Goal: Information Seeking & Learning: Learn about a topic

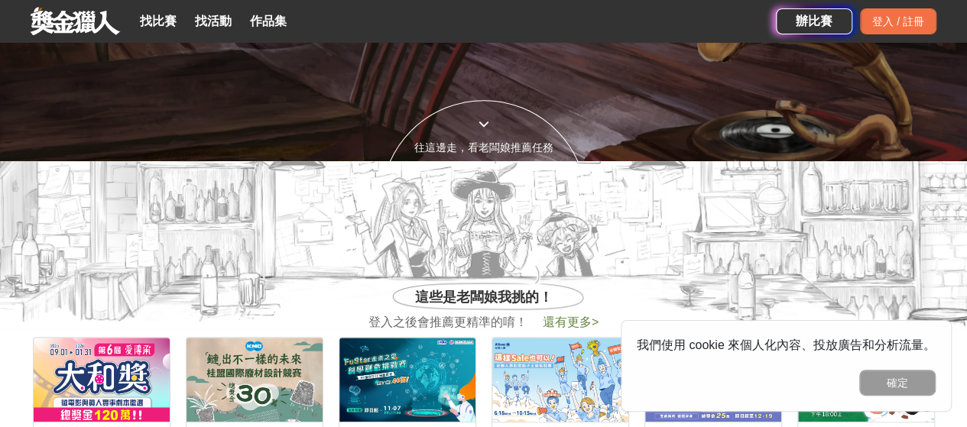
scroll to position [306, 0]
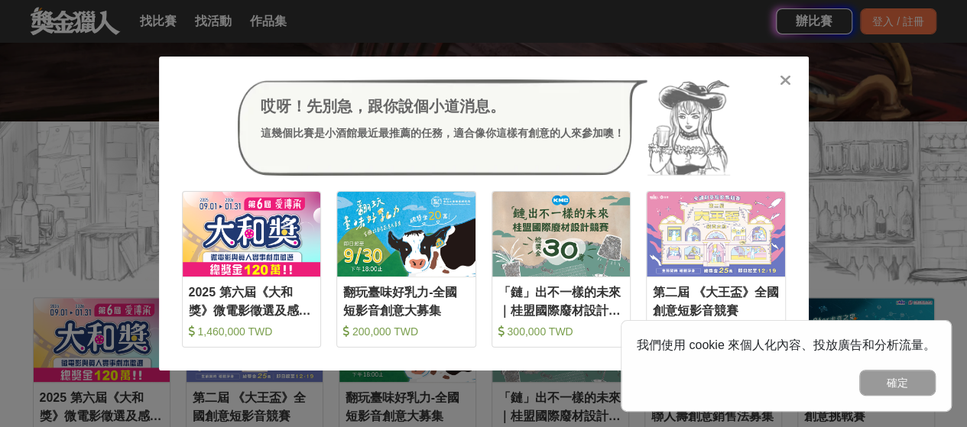
click at [783, 80] on icon at bounding box center [784, 80] width 11 height 15
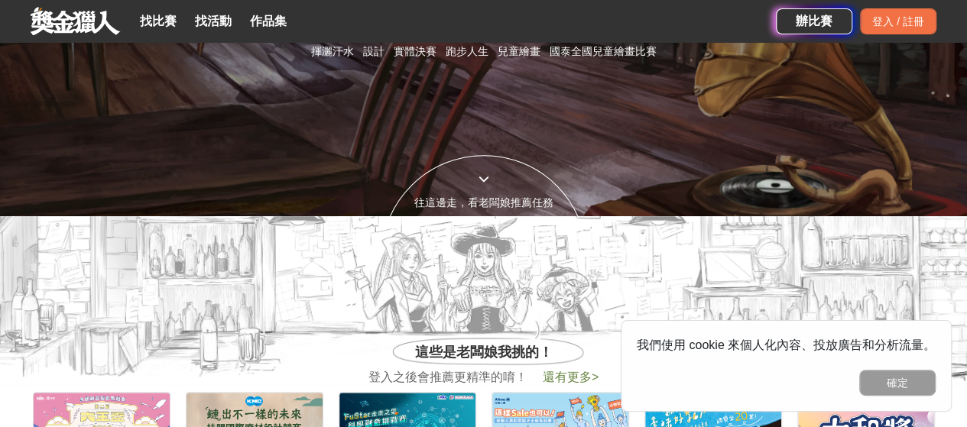
scroll to position [76, 0]
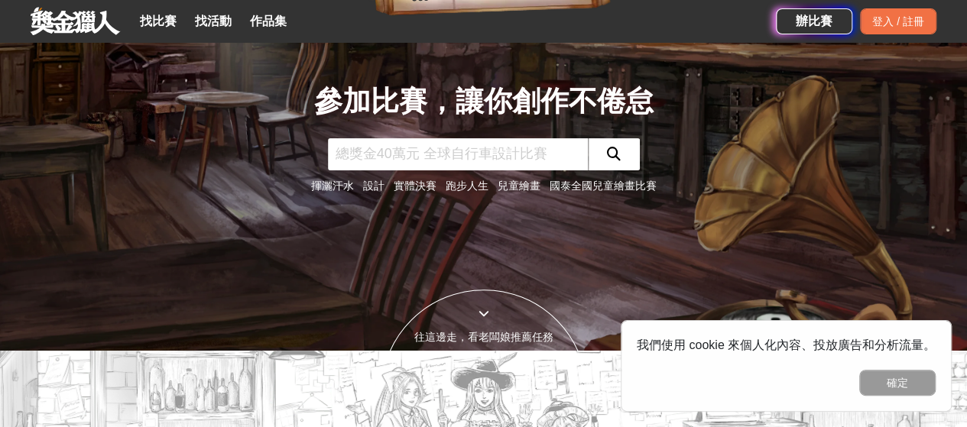
click at [490, 158] on input "text" at bounding box center [458, 154] width 260 height 32
type input "旅遊影像"
click button "submit" at bounding box center [614, 154] width 52 height 32
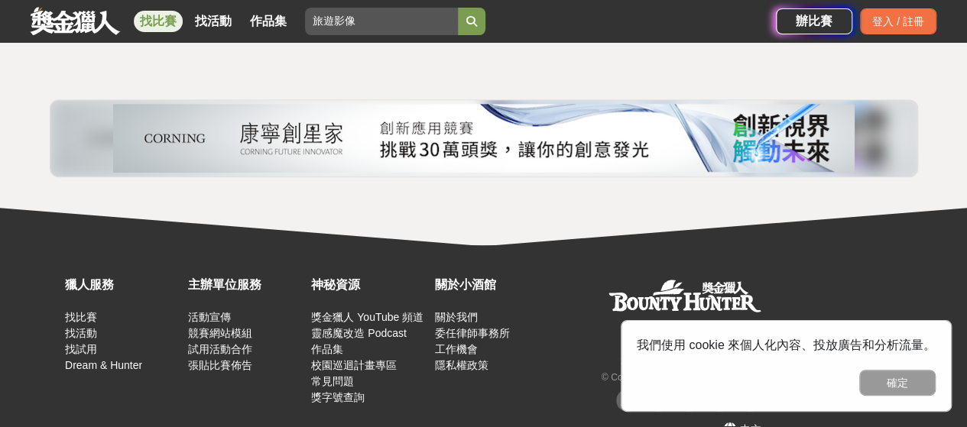
scroll to position [312, 0]
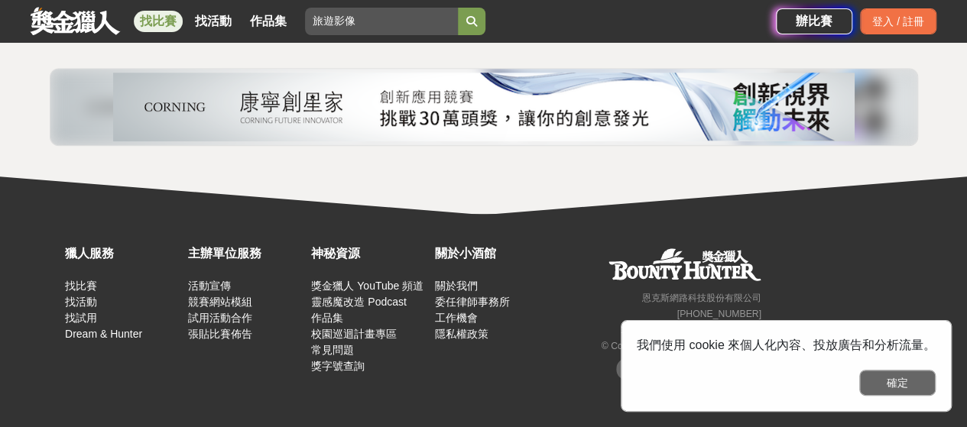
click at [894, 384] on button "確定" at bounding box center [897, 383] width 76 height 26
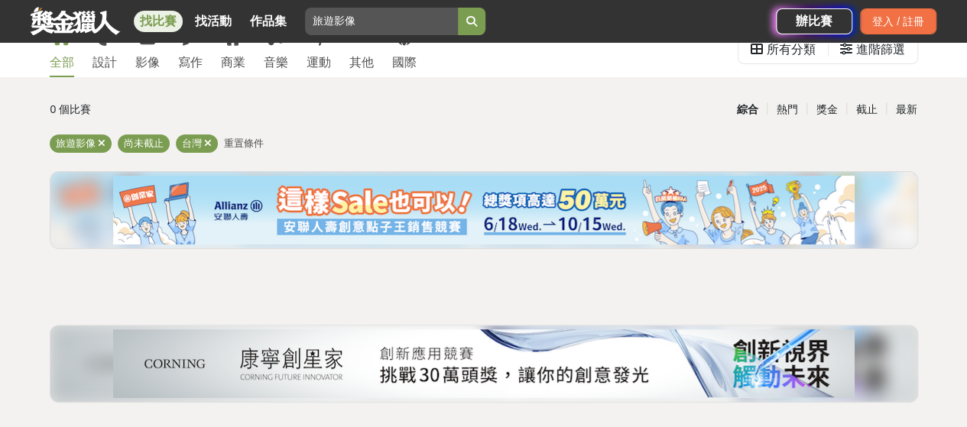
scroll to position [6, 0]
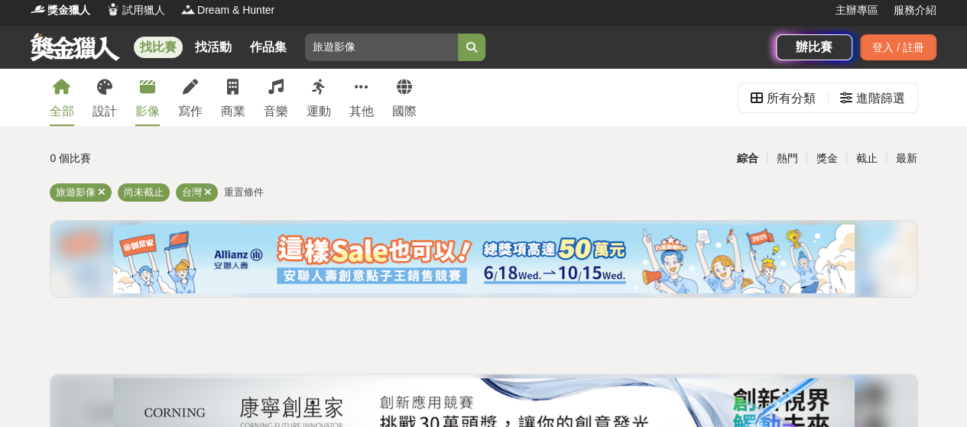
click at [144, 82] on icon at bounding box center [147, 86] width 15 height 15
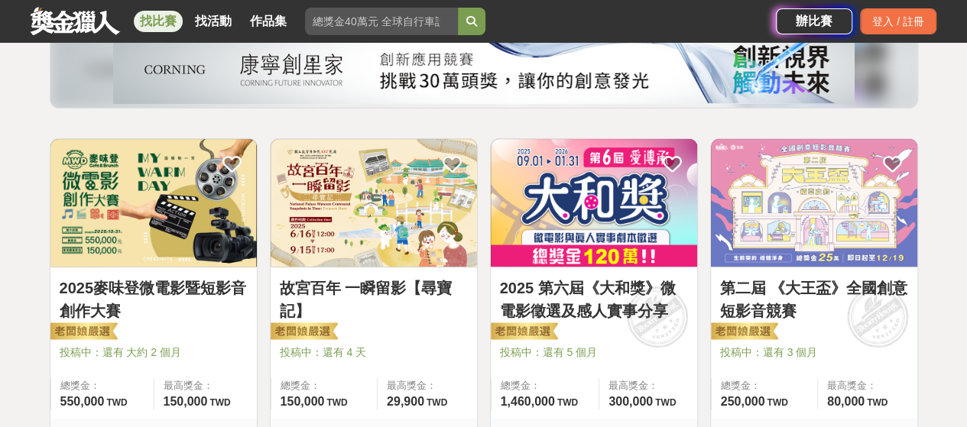
scroll to position [235, 0]
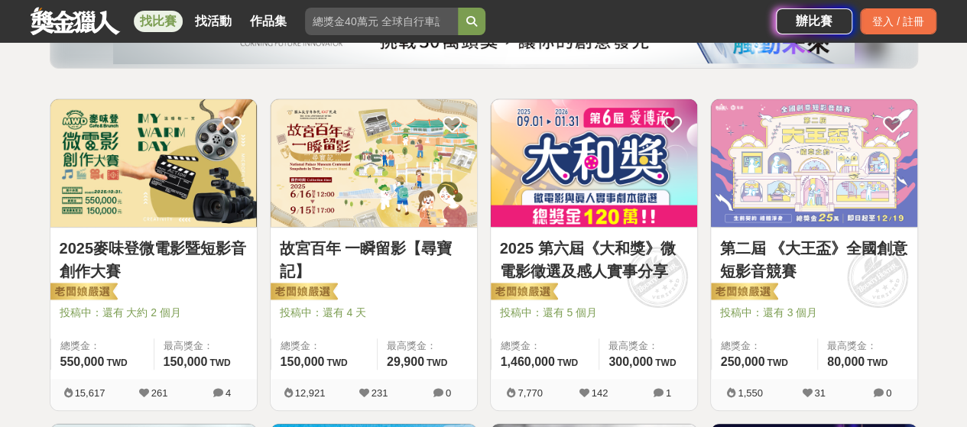
click at [361, 181] on img at bounding box center [374, 163] width 206 height 128
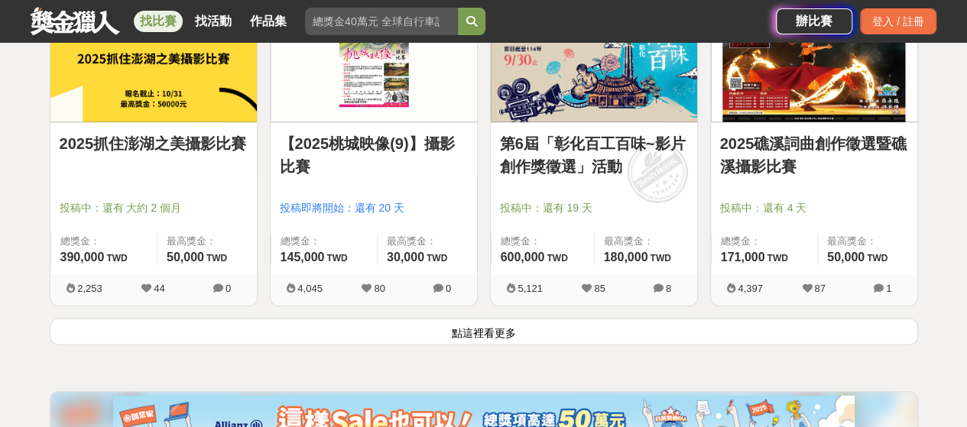
scroll to position [2069, 0]
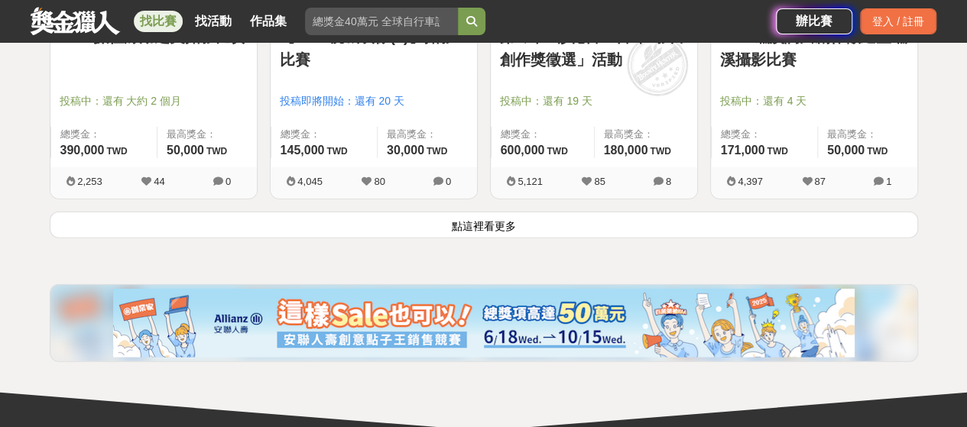
click at [530, 217] on button "點這裡看更多" at bounding box center [484, 225] width 868 height 27
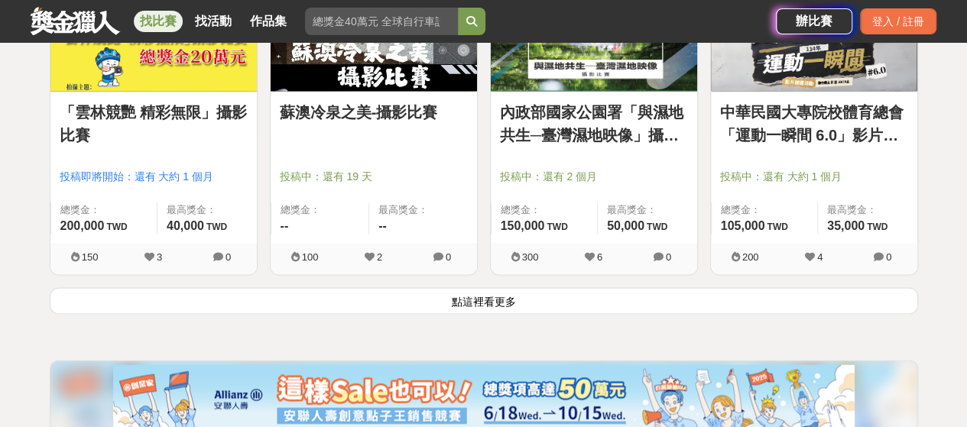
scroll to position [3998, 0]
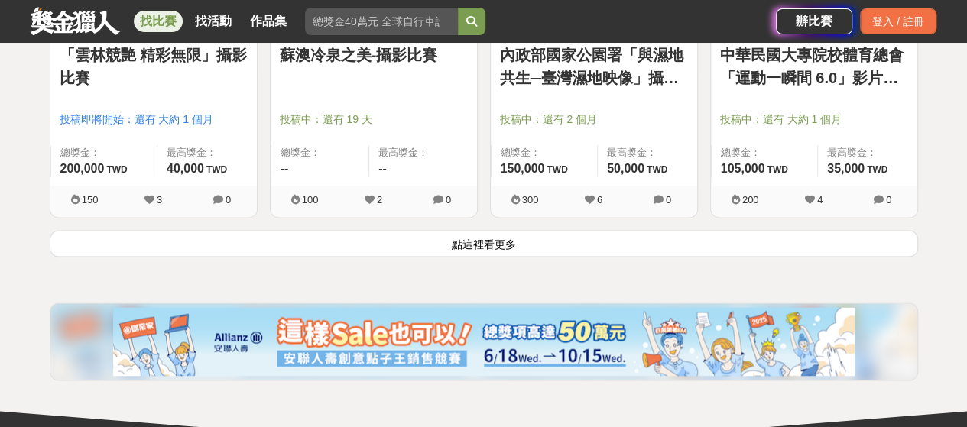
click at [566, 242] on button "點這裡看更多" at bounding box center [484, 243] width 868 height 27
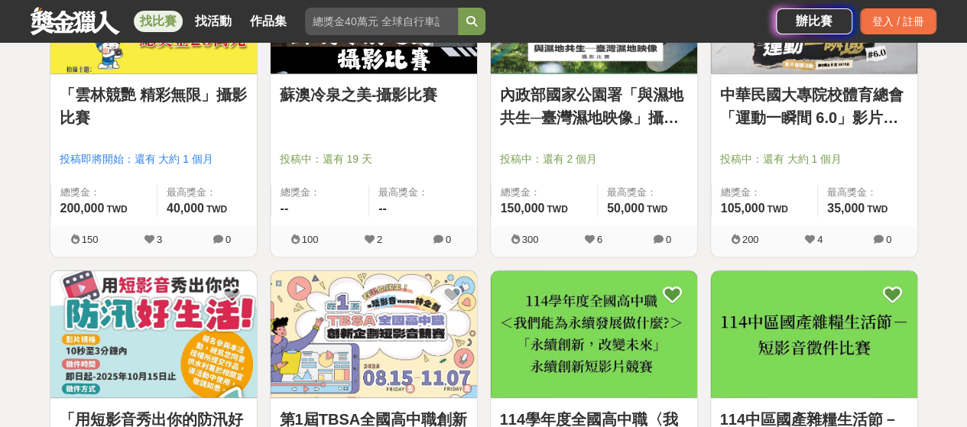
scroll to position [3998, 0]
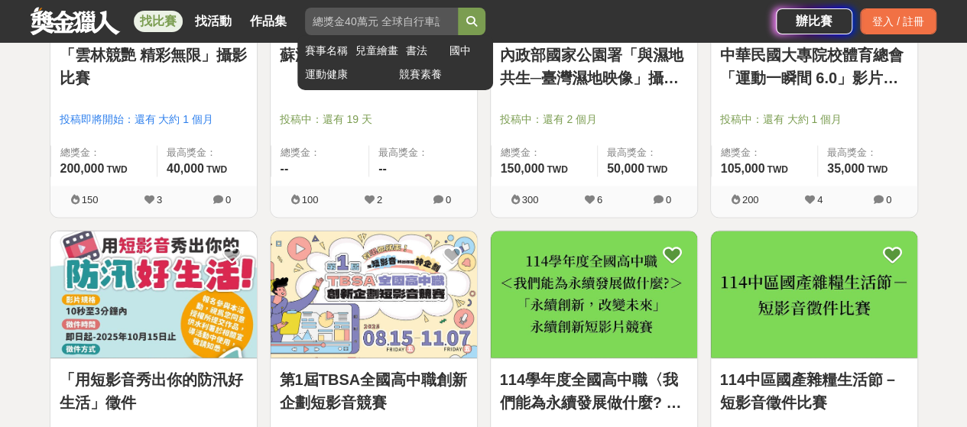
click at [390, 26] on input "旅遊影像" at bounding box center [381, 22] width 153 height 28
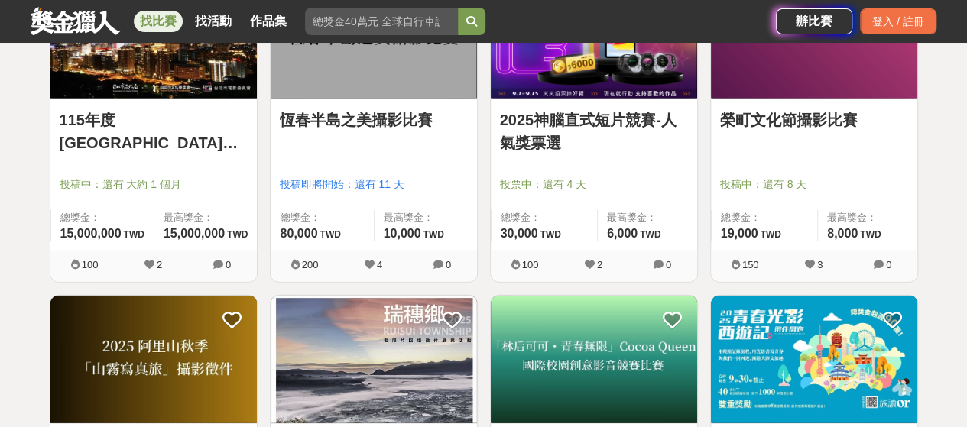
scroll to position [4304, 0]
